Goal: Information Seeking & Learning: Learn about a topic

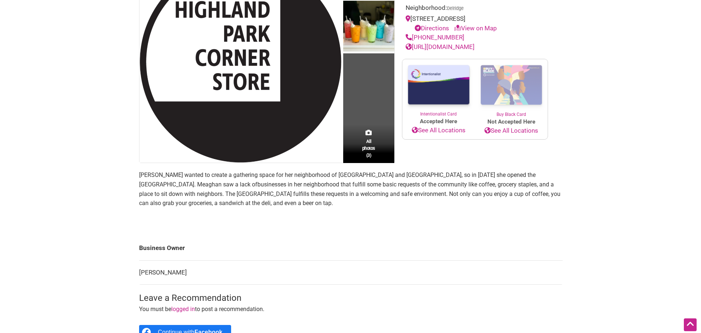
scroll to position [146, 0]
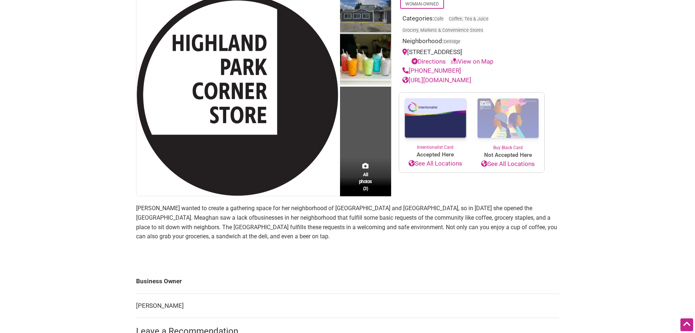
click at [373, 31] on img at bounding box center [365, 14] width 51 height 40
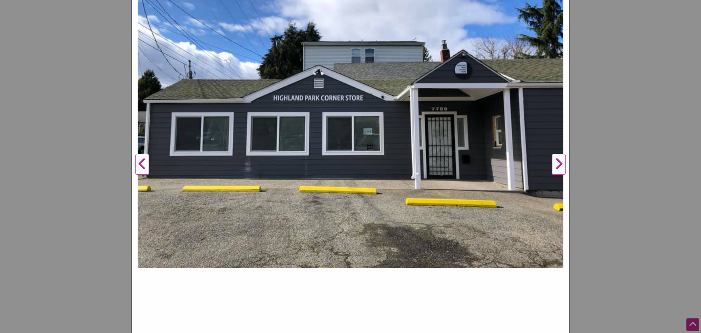
click at [550, 162] on button "Next" at bounding box center [559, 164] width 20 height 431
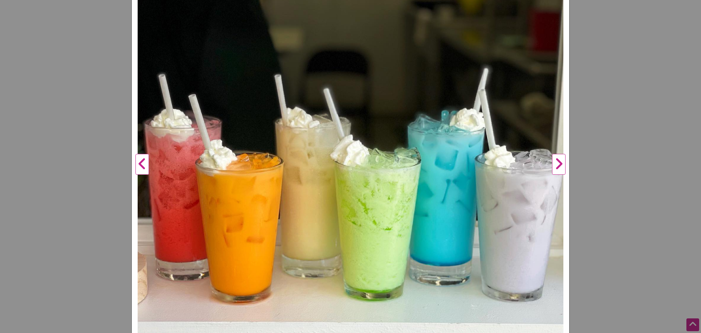
click at [540, 162] on img at bounding box center [351, 162] width 426 height 426
click at [557, 165] on button "Next" at bounding box center [559, 164] width 20 height 431
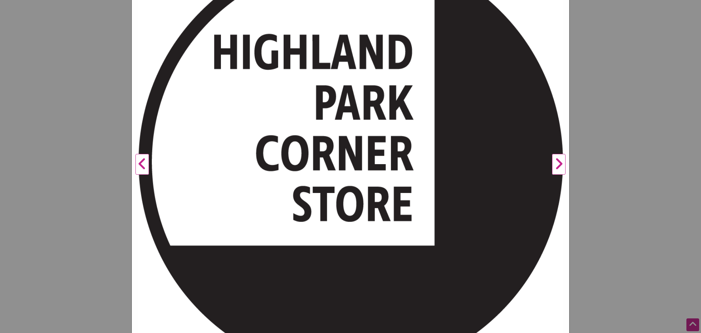
drag, startPoint x: 678, startPoint y: 16, endPoint x: 664, endPoint y: 2, distance: 19.9
click at [678, 15] on div "Highland Park Corner Store Previous Next 1 2 3 ×" at bounding box center [350, 166] width 701 height 333
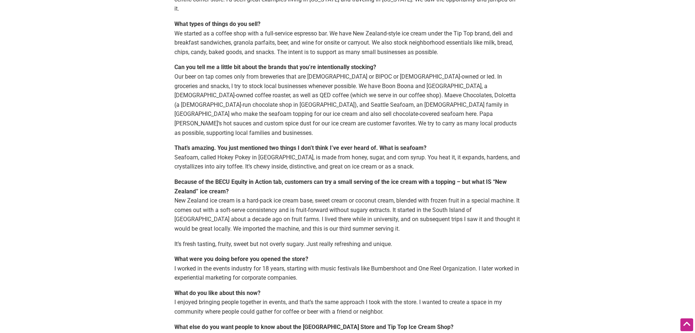
scroll to position [438, 0]
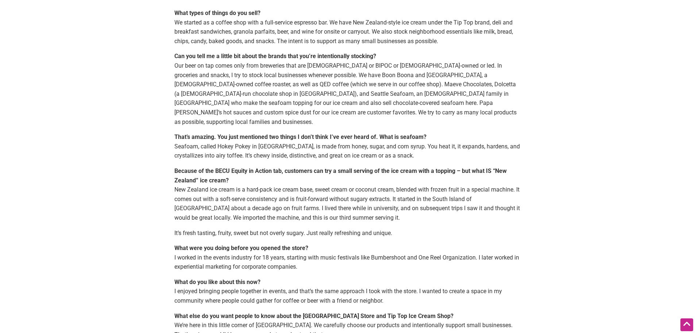
click at [476, 85] on p "Can you tell me a little bit about the brands that you’re intentionally stockin…" at bounding box center [347, 88] width 347 height 75
drag, startPoint x: 475, startPoint y: 84, endPoint x: 517, endPoint y: 87, distance: 42.0
click at [517, 87] on p "Can you tell me a little bit about the brands that you’re intentionally stockin…" at bounding box center [347, 88] width 347 height 75
click at [575, 105] on div "By [PERSON_NAME] — [DATE] [GEOGRAPHIC_DATA] in [GEOGRAPHIC_DATA] is more than j…" at bounding box center [347, 120] width 511 height 1011
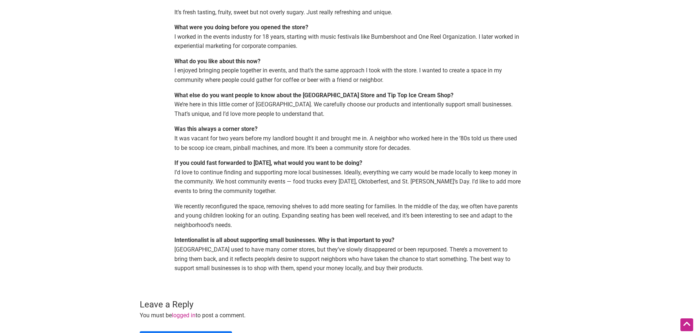
scroll to position [730, 0]
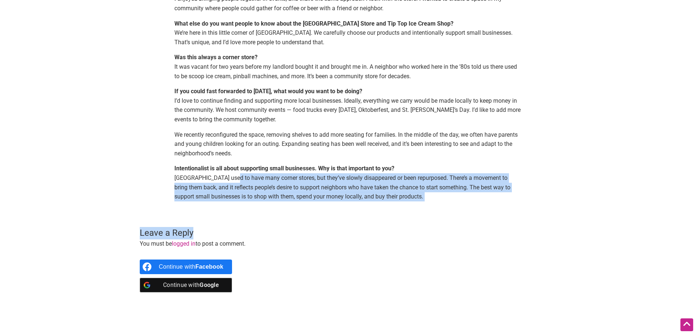
drag, startPoint x: 247, startPoint y: 172, endPoint x: 402, endPoint y: 202, distance: 157.8
click at [378, 188] on p "Intentionalist is all about supporting small businesses. Why is that important …" at bounding box center [347, 182] width 347 height 37
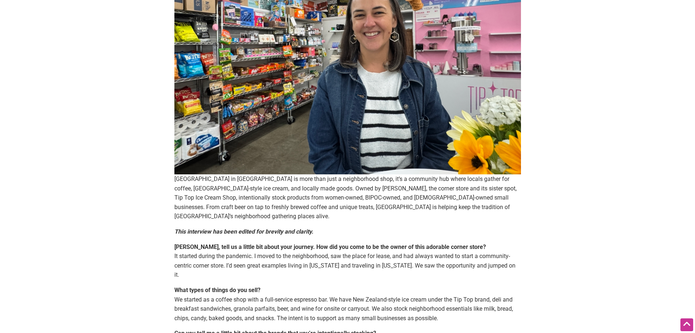
scroll to position [0, 0]
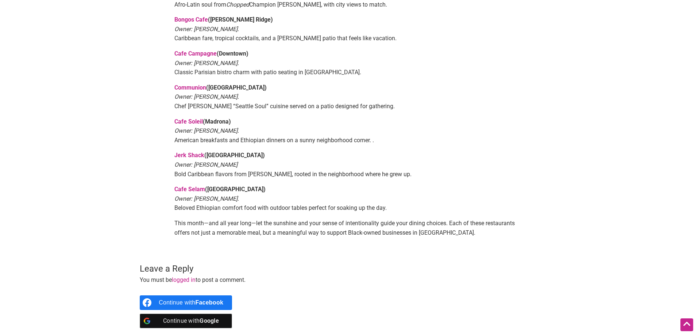
scroll to position [475, 0]
